Goal: Task Accomplishment & Management: Manage account settings

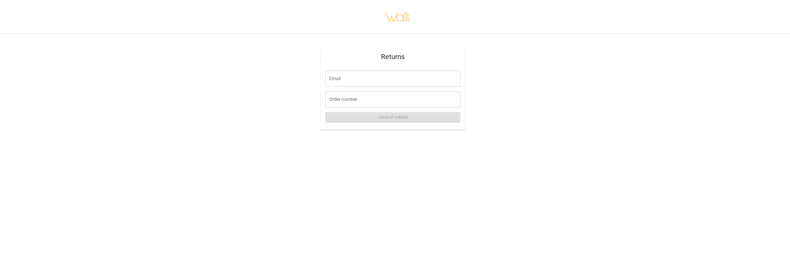
click at [367, 81] on input "Email" at bounding box center [392, 79] width 135 height 16
type input "**********"
click at [354, 100] on input "Order number" at bounding box center [392, 99] width 135 height 16
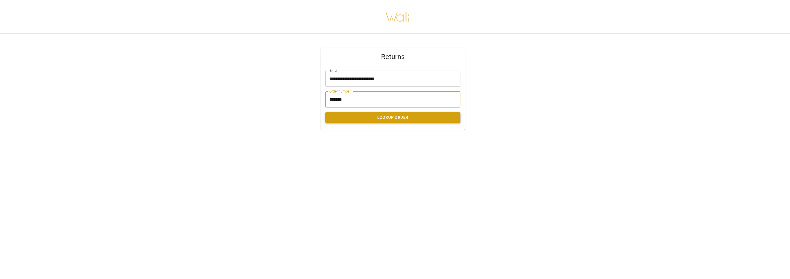
type input "*******"
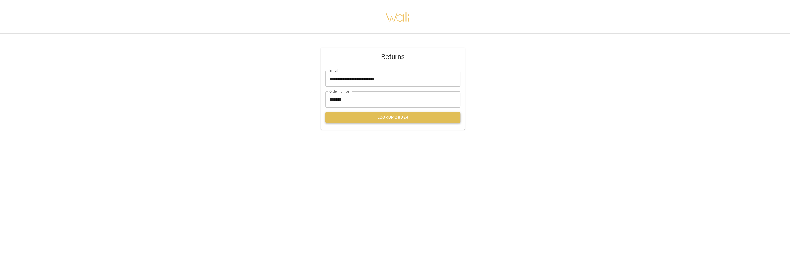
click at [390, 113] on button "Lookup Order" at bounding box center [392, 117] width 135 height 11
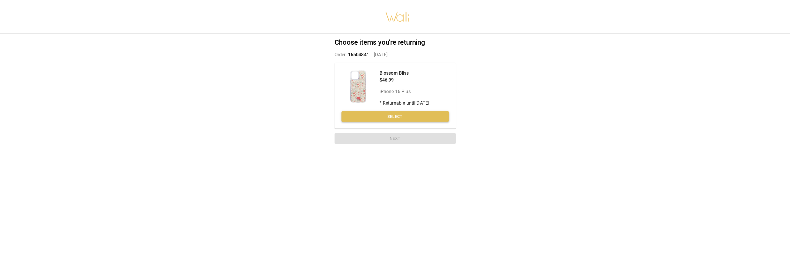
click at [407, 114] on button "Select" at bounding box center [394, 116] width 107 height 11
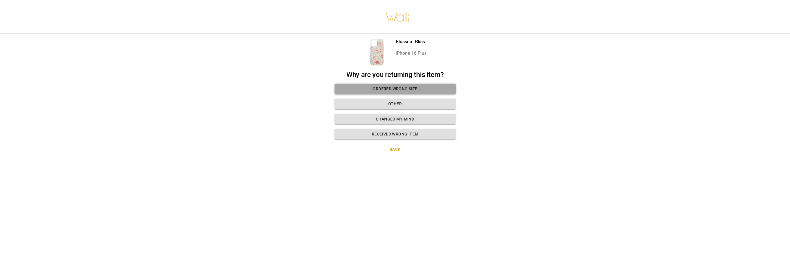
click at [408, 89] on button "Ordered wrong size" at bounding box center [395, 89] width 121 height 11
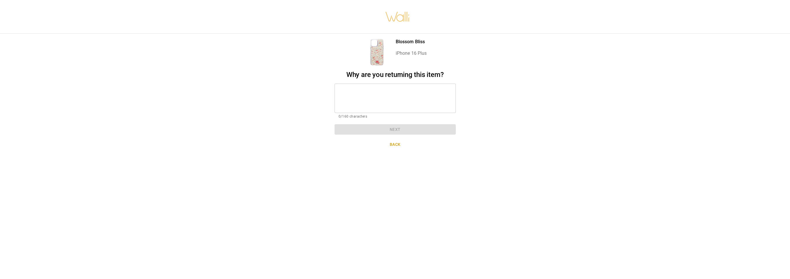
click at [341, 93] on textarea at bounding box center [395, 98] width 113 height 20
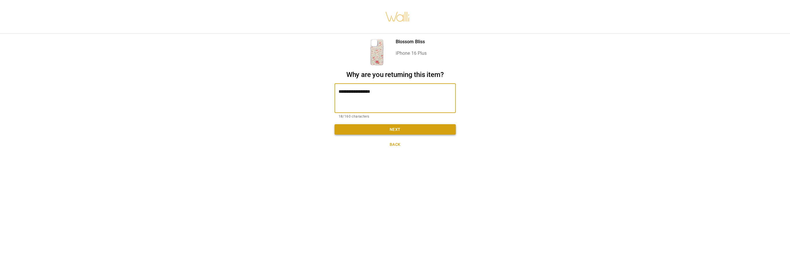
type textarea "**********"
click at [397, 129] on button "Next" at bounding box center [395, 129] width 121 height 11
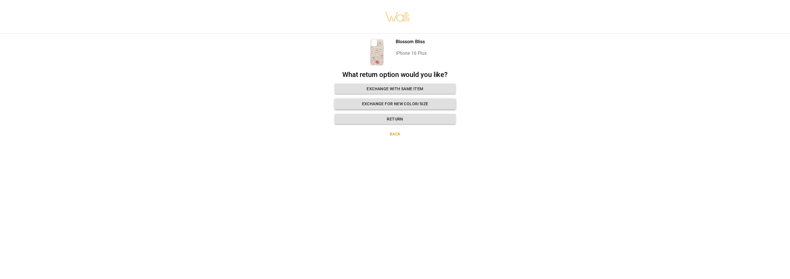
click at [416, 105] on button "Exchange for new color/size" at bounding box center [395, 104] width 121 height 11
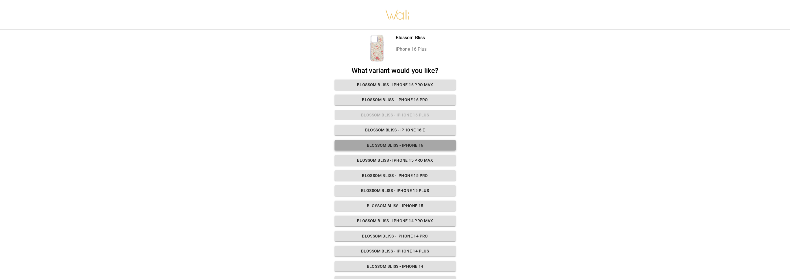
click at [422, 145] on button "Blossom Bliss - iPhone 16" at bounding box center [395, 145] width 121 height 11
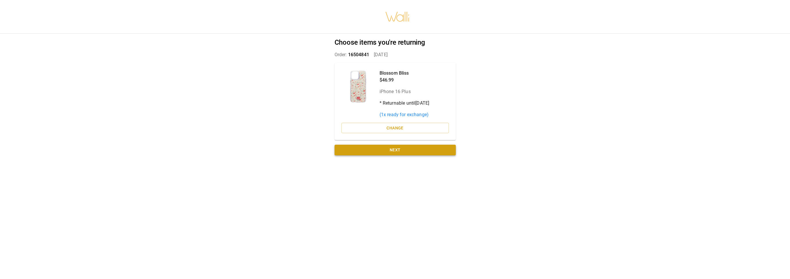
click at [396, 151] on button "Next" at bounding box center [395, 150] width 121 height 11
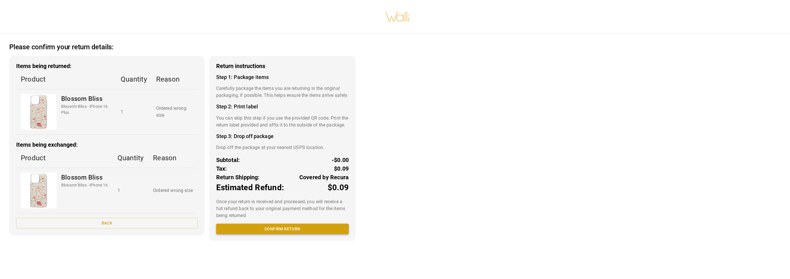
click at [296, 235] on button "Confirm return" at bounding box center [282, 229] width 132 height 11
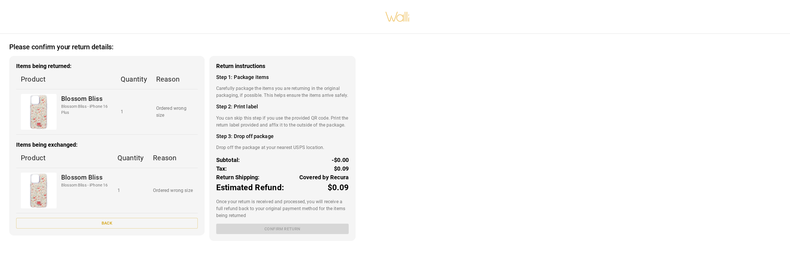
scroll to position [4, 0]
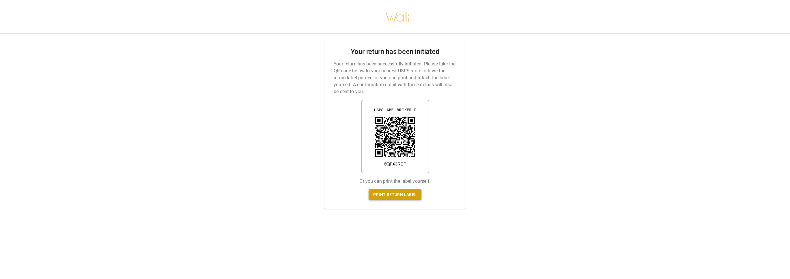
click at [392, 190] on link "Print return label" at bounding box center [395, 195] width 53 height 11
